Goal: Transaction & Acquisition: Book appointment/travel/reservation

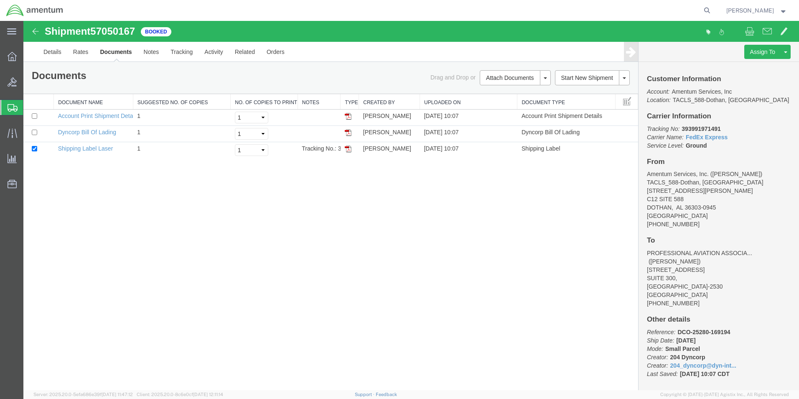
click at [0, 0] on span "Shipment Manager" at bounding box center [0, 0] width 0 height 0
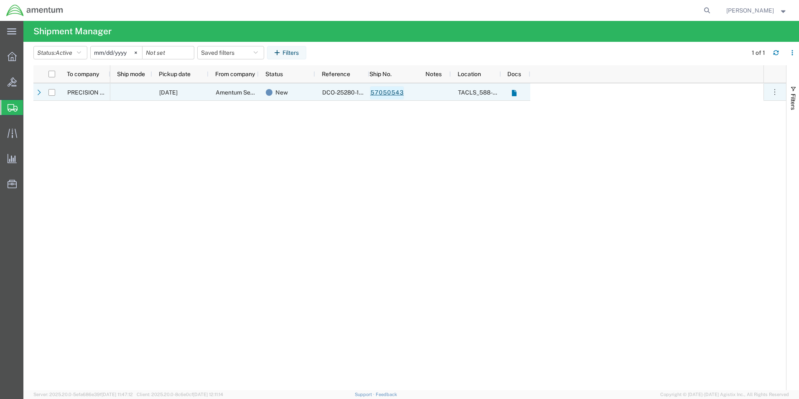
click at [380, 94] on link "57050543" at bounding box center [387, 92] width 34 height 13
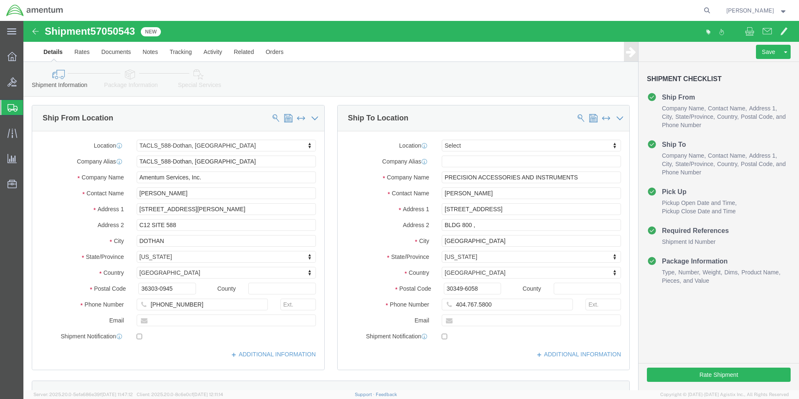
select select "42706"
select select
click input "404.767.5800"
type input "[PHONE_NUMBER]"
click button "Rate Shipment"
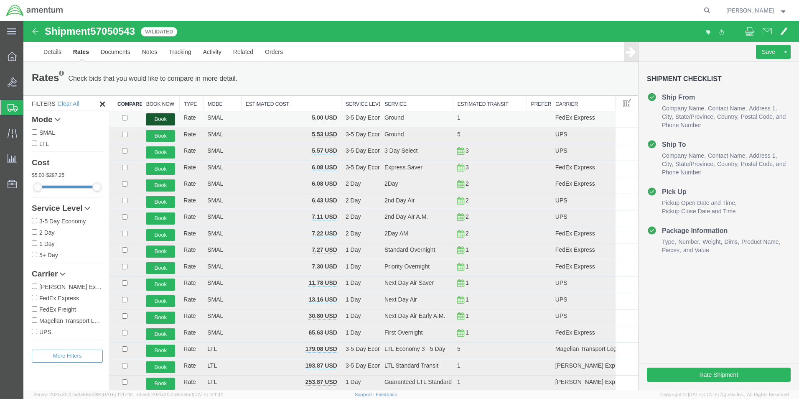
click at [167, 117] on button "Book" at bounding box center [160, 119] width 29 height 12
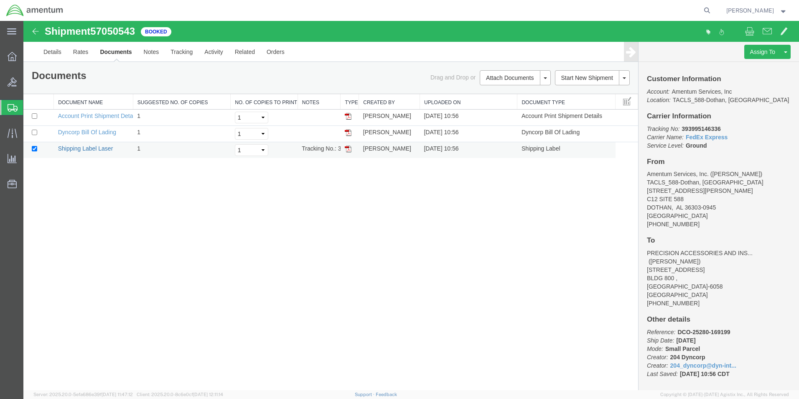
click at [91, 147] on link "Shipping Label Laser" at bounding box center [85, 148] width 55 height 7
